Goal: Task Accomplishment & Management: Use online tool/utility

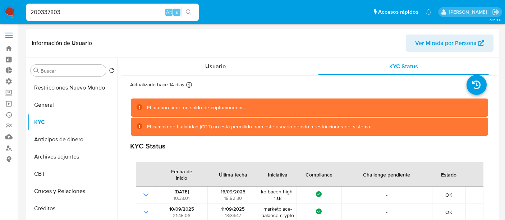
select select "10"
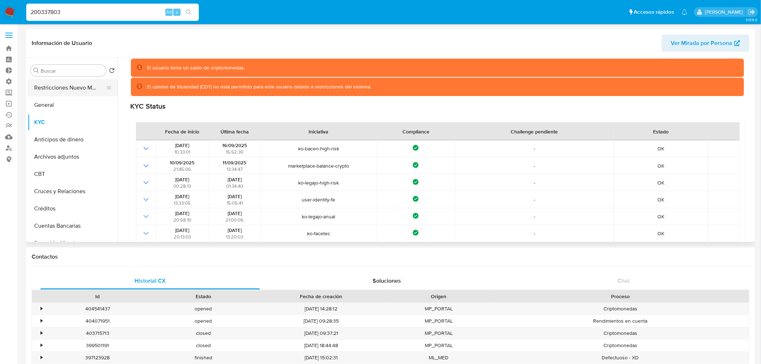
click at [60, 96] on button "Restricciones Nuevo Mundo" at bounding box center [70, 87] width 84 height 17
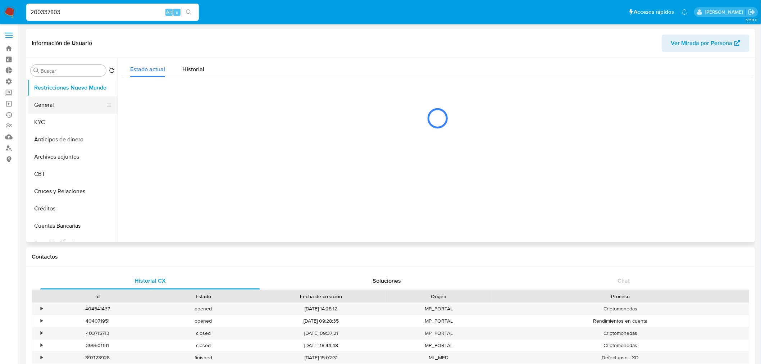
click at [59, 106] on button "General" at bounding box center [70, 104] width 84 height 17
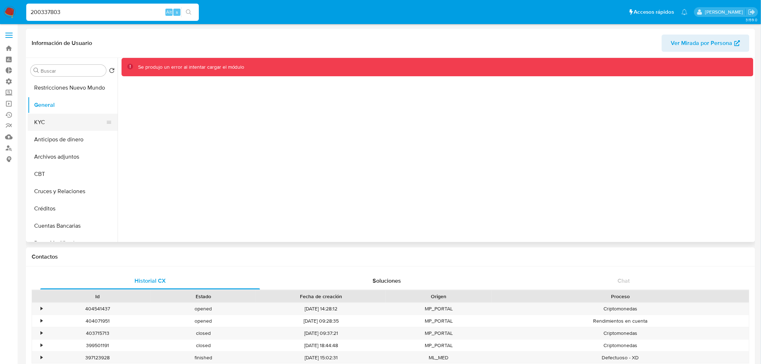
click at [70, 119] on button "KYC" at bounding box center [70, 122] width 84 height 17
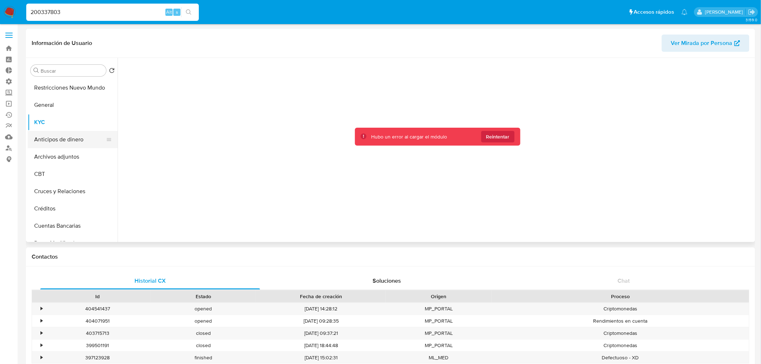
click at [56, 134] on button "Anticipos de dinero" at bounding box center [70, 139] width 84 height 17
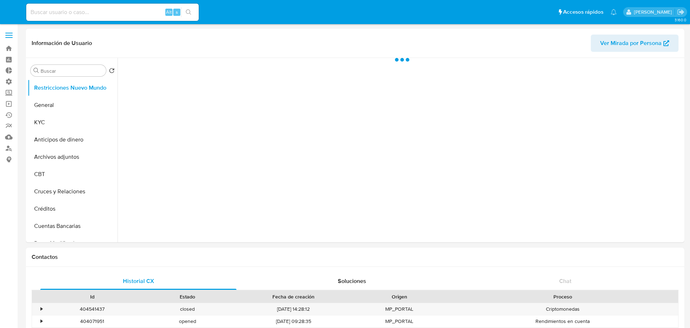
select select "10"
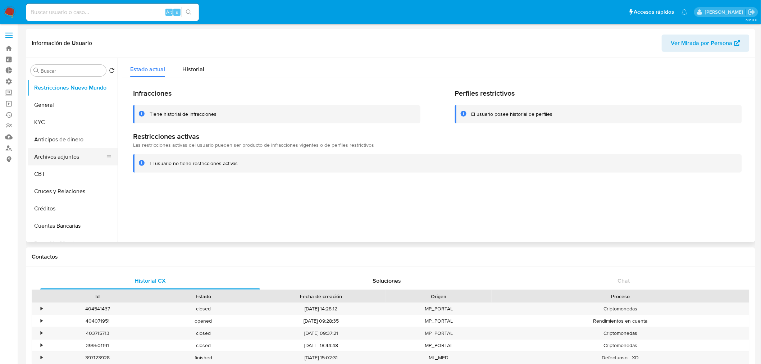
scroll to position [80, 0]
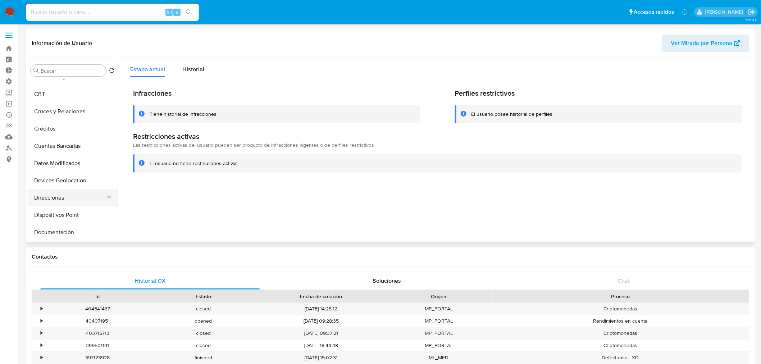
click at [50, 193] on button "Direcciones" at bounding box center [70, 197] width 84 height 17
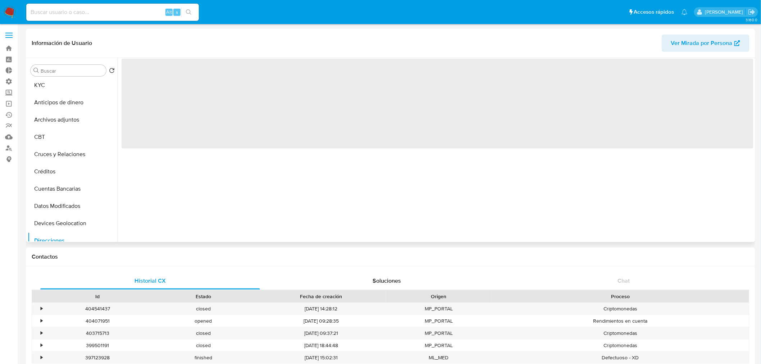
scroll to position [0, 0]
click at [48, 96] on button "General" at bounding box center [70, 104] width 84 height 17
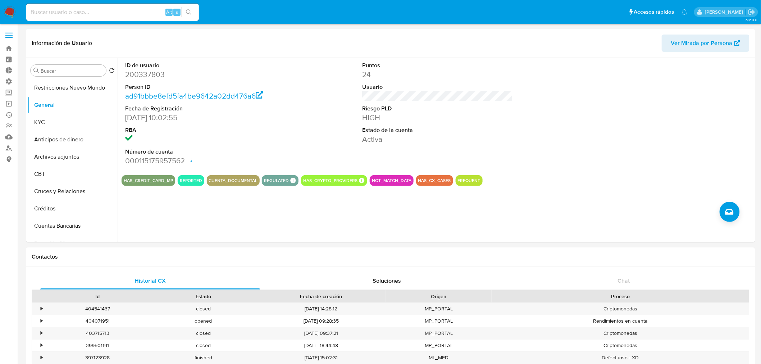
click at [14, 5] on nav "Pausado Ver notificaciones Alt s Accesos rápidos Presiona las siguientes teclas…" at bounding box center [380, 12] width 761 height 24
click at [10, 8] on img at bounding box center [10, 12] width 12 height 12
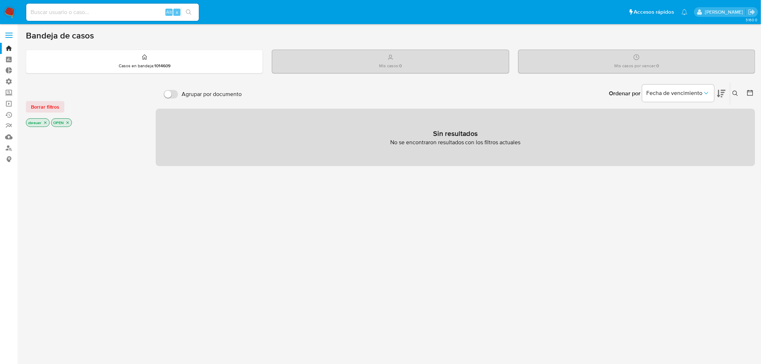
click at [45, 124] on icon "close-filter" at bounding box center [45, 122] width 4 height 4
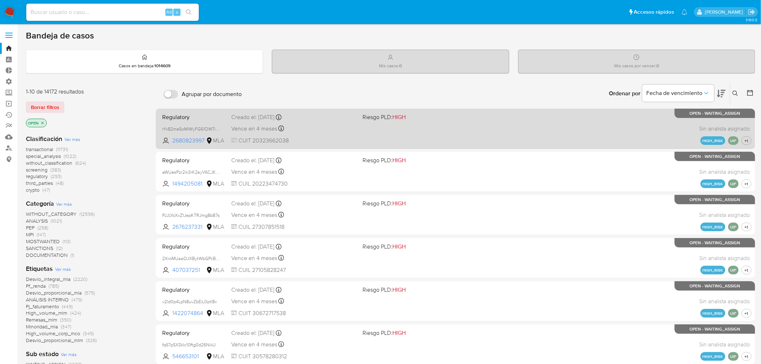
click at [459, 141] on div "Regulatory rYx82meSoMlWyFG61OW7ioUG 2680823997 MLA Riesgo PLD: HIGH Creado el: …" at bounding box center [455, 128] width 592 height 36
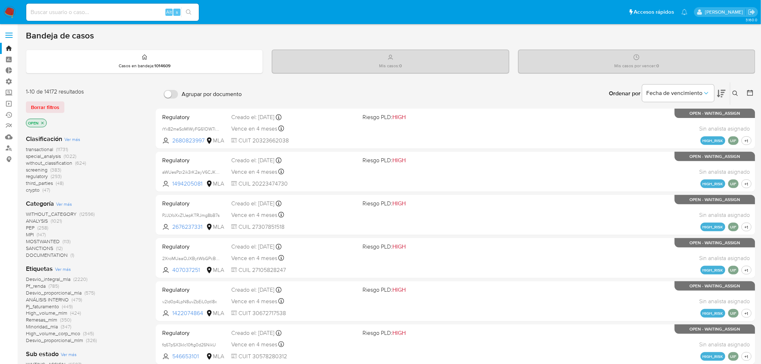
click at [8, 9] on img at bounding box center [10, 12] width 12 height 12
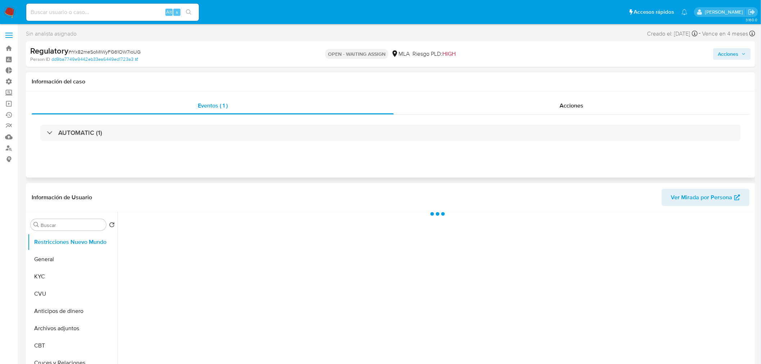
select select "10"
click at [570, 103] on span "Acciones" at bounding box center [571, 105] width 24 height 8
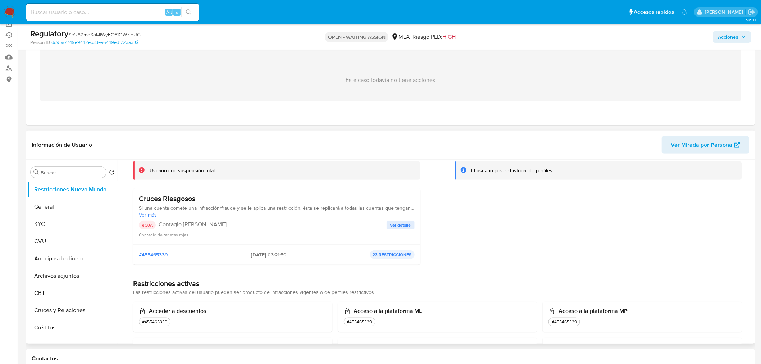
scroll to position [120, 0]
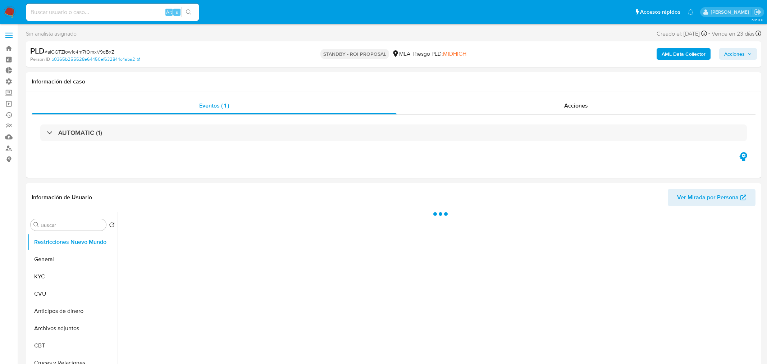
select select "10"
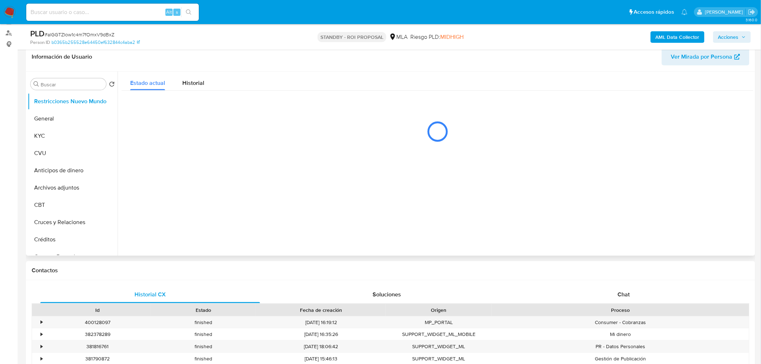
scroll to position [120, 0]
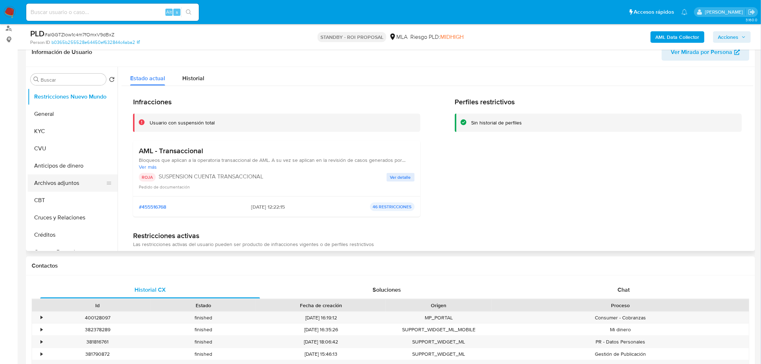
click at [63, 182] on button "Archivos adjuntos" at bounding box center [70, 182] width 84 height 17
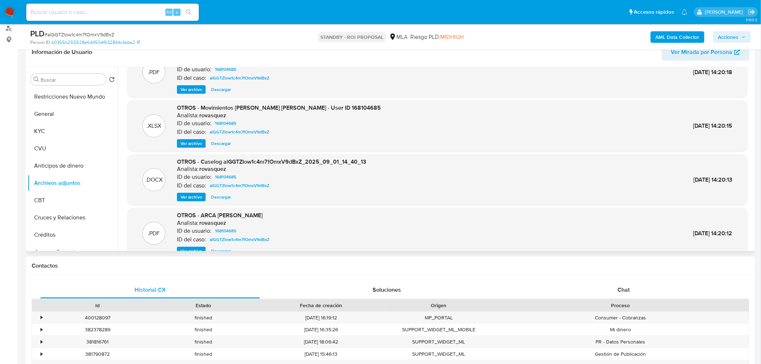
scroll to position [60, 0]
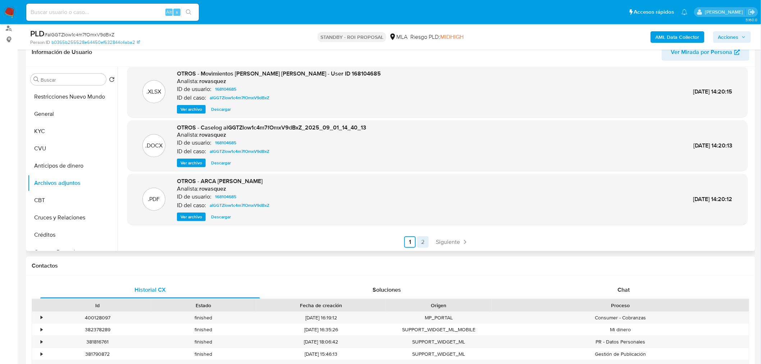
click at [425, 239] on link "2" at bounding box center [423, 242] width 12 height 12
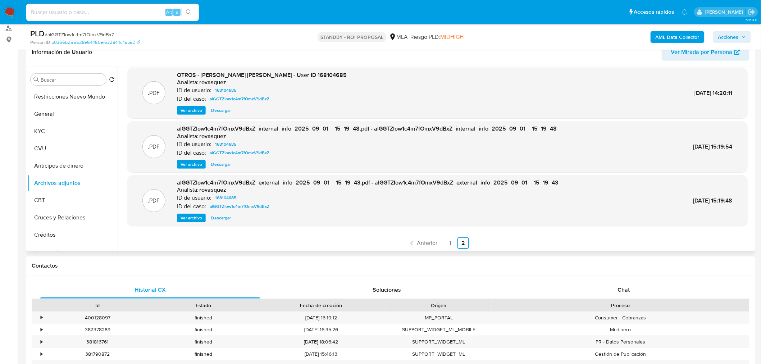
scroll to position [6, 0]
click at [445, 247] on div ".PDF OTROS - [PERSON_NAME] [PERSON_NAME] - User ID 168104685 Analista: rovasque…" at bounding box center [436, 159] width 636 height 184
click at [447, 246] on link "1" at bounding box center [450, 242] width 12 height 12
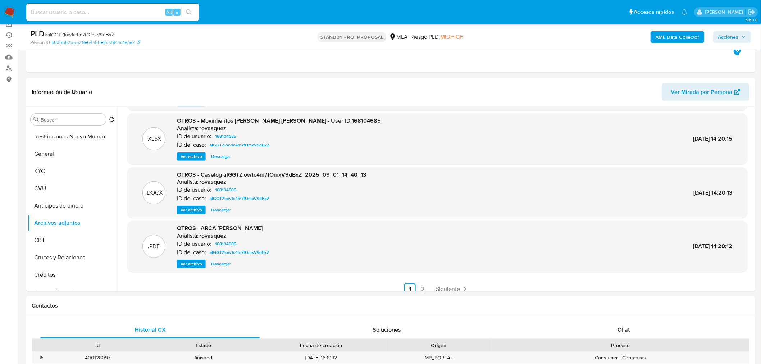
scroll to position [60, 0]
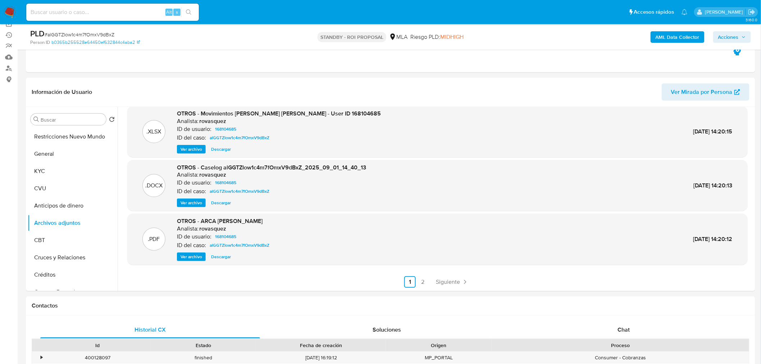
click at [191, 257] on span "Ver archivo" at bounding box center [191, 256] width 22 height 7
click at [188, 258] on span "Ver archivo" at bounding box center [191, 256] width 22 height 7
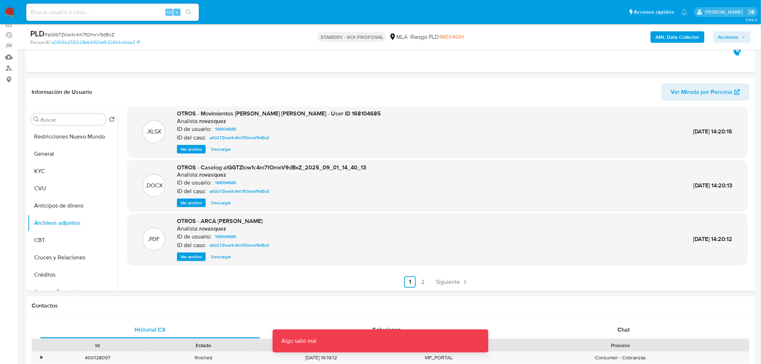
click at [219, 258] on span "Descargar" at bounding box center [221, 256] width 20 height 7
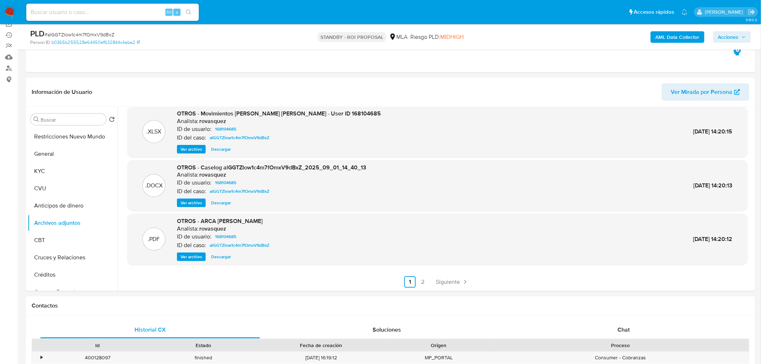
click at [220, 205] on span "Descargar" at bounding box center [221, 202] width 20 height 7
click at [187, 256] on span "Ver archivo" at bounding box center [191, 256] width 22 height 7
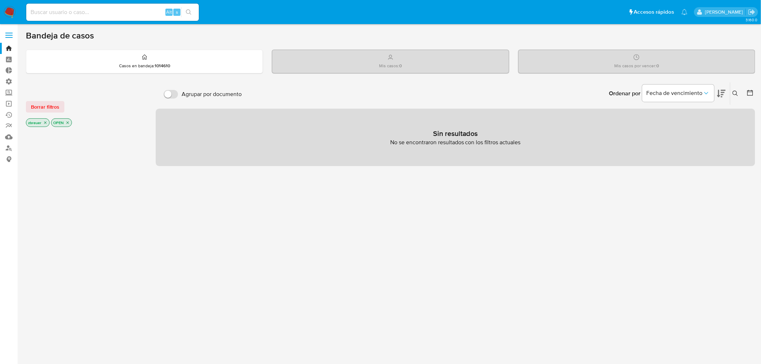
click at [9, 13] on img at bounding box center [10, 12] width 12 height 12
